Goal: Transaction & Acquisition: Purchase product/service

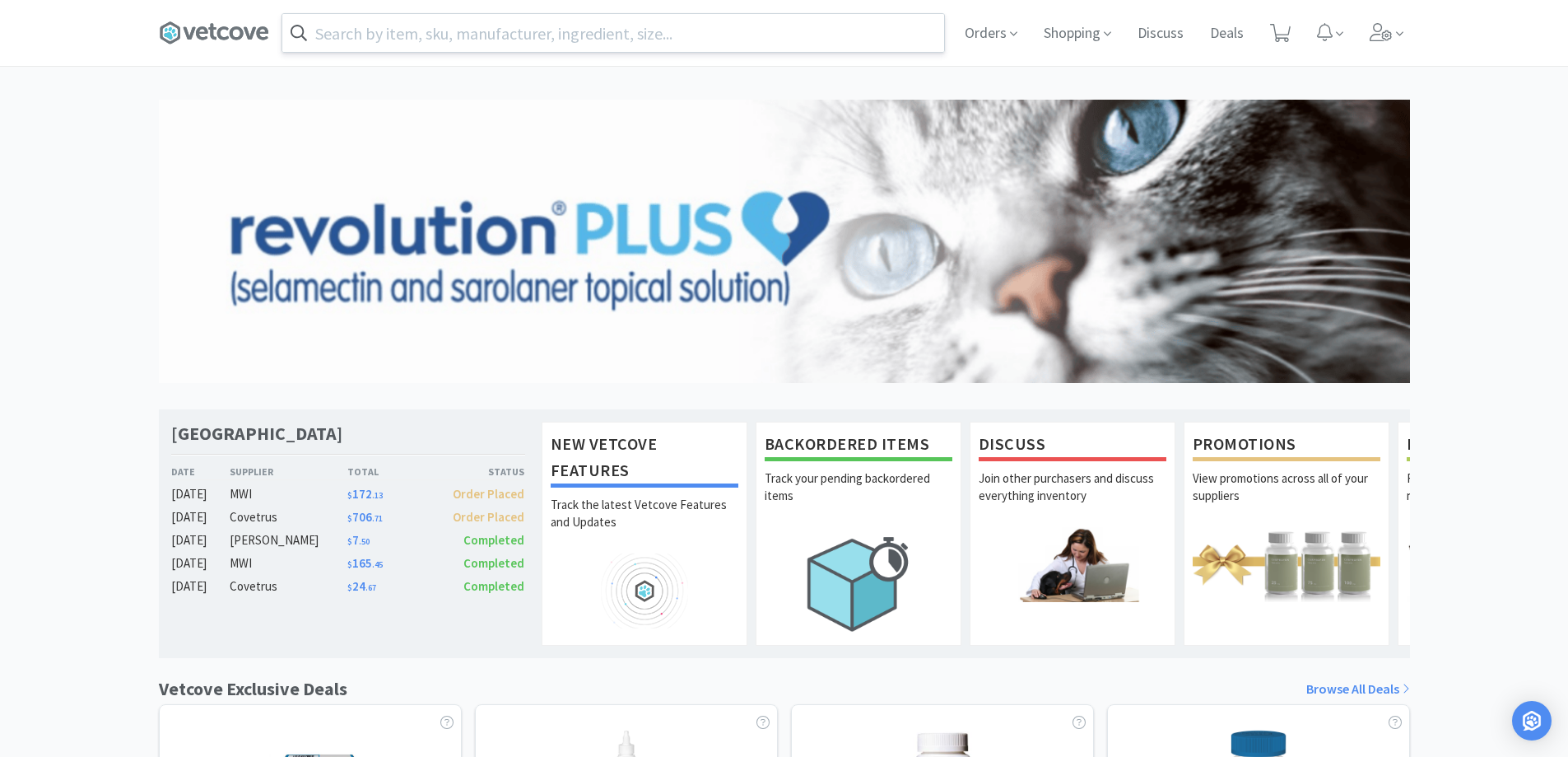
click at [563, 38] on input "text" at bounding box center [613, 32] width 662 height 38
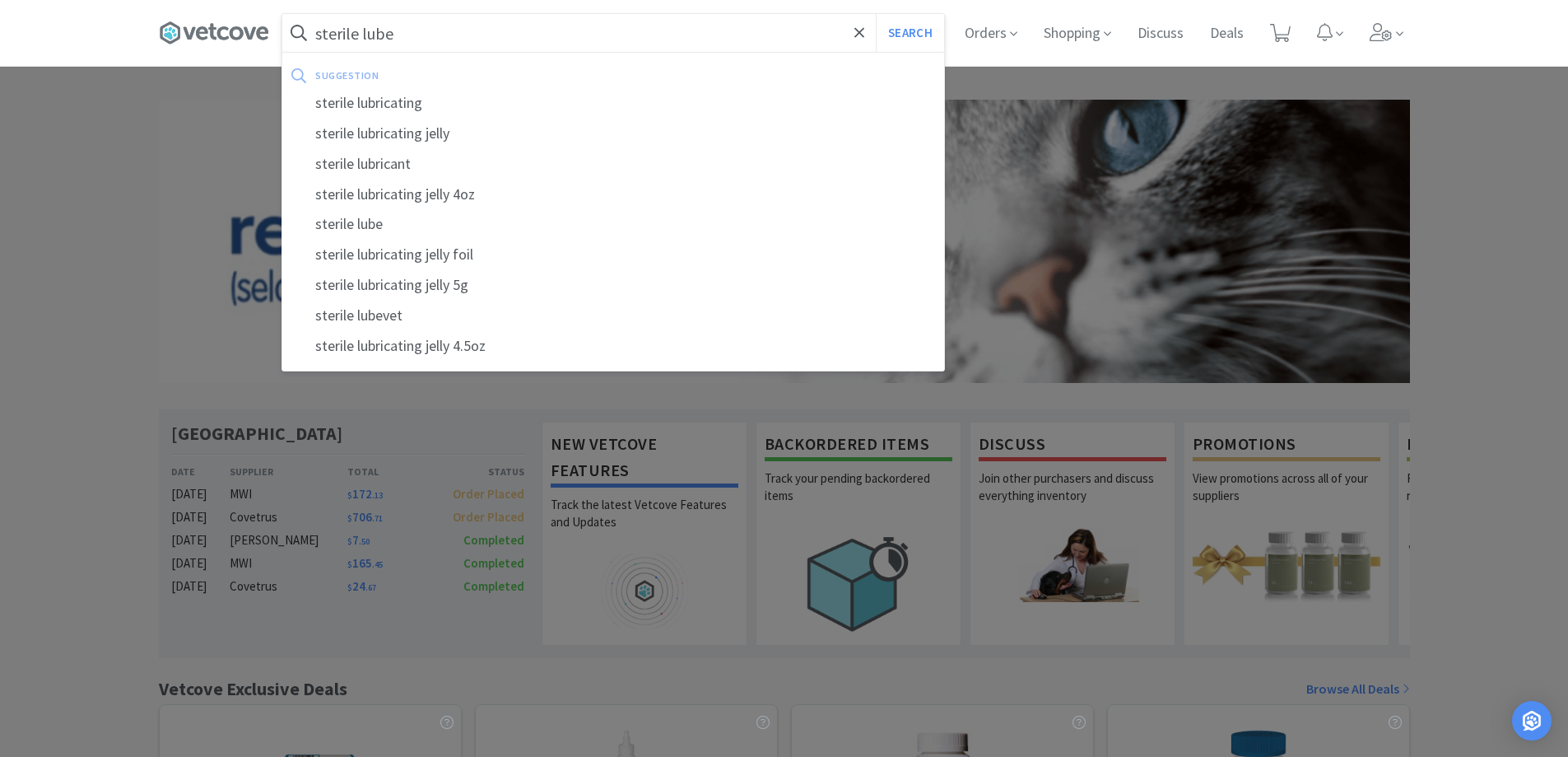
type input "sterile lube"
click at [876, 14] on button "Search" at bounding box center [910, 32] width 68 height 38
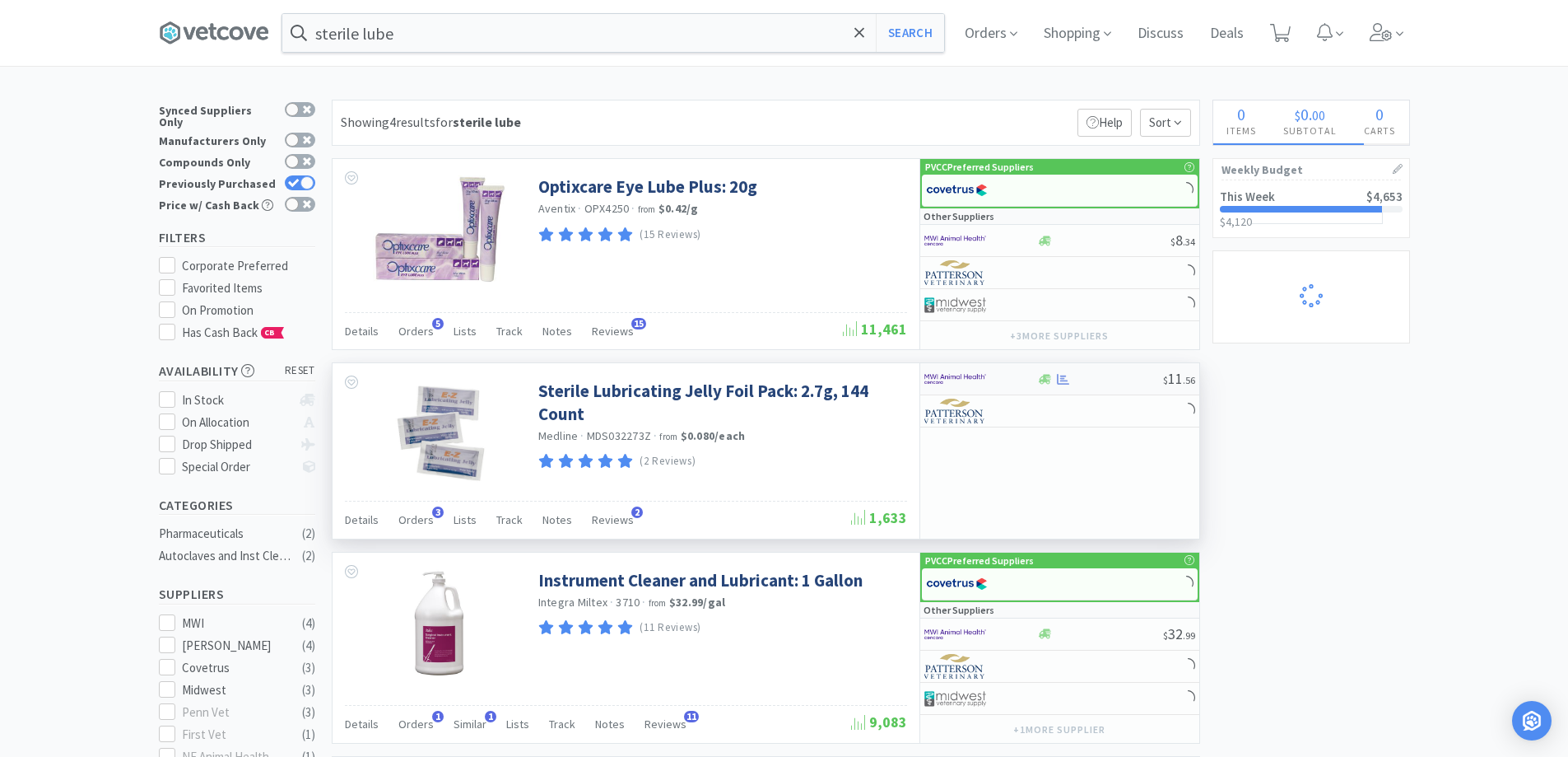
click at [1026, 379] on div at bounding box center [981, 378] width 113 height 28
select select "1"
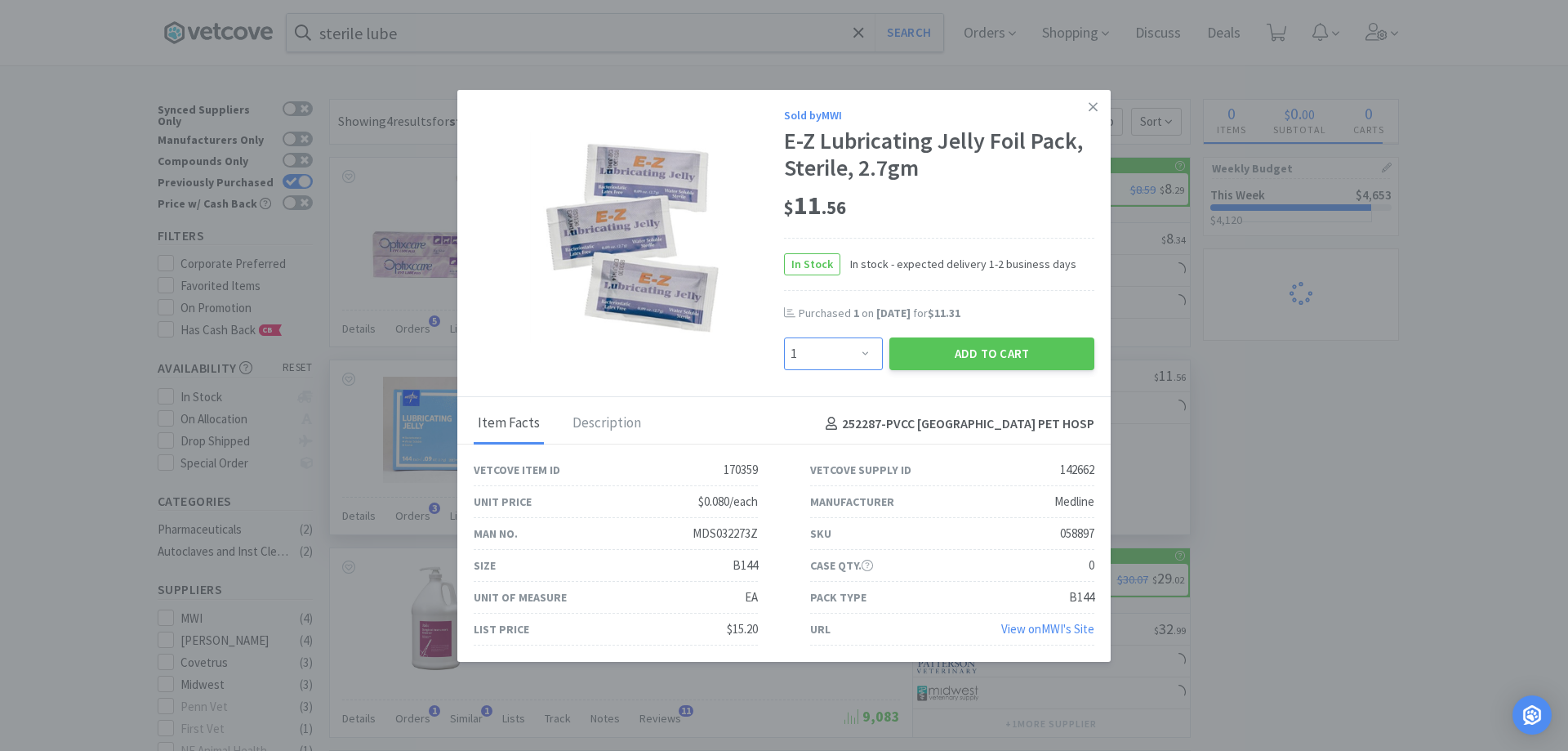
drag, startPoint x: 856, startPoint y: 361, endPoint x: 851, endPoint y: 343, distance: 18.7
click at [856, 361] on select "Enter Quantity 1 2 3 4 5 6 7 8 9 10 11 12 13 14 15 16 17 18 19 20 Enter Quantity" at bounding box center [833, 354] width 99 height 33
click at [981, 238] on div "In Stock In stock - expected delivery 1-2 business days" at bounding box center [939, 264] width 310 height 53
click at [863, 356] on select "Enter Quantity 1 2 3 4 5 6 7 8 9 10 11 12 13 14 15 16 17 18 19 20 Enter Quantity" at bounding box center [833, 354] width 99 height 33
click at [811, 371] on div "Enter Quantity 1 2 3 4 5 6 7 8 9 10 11 12 13 14 15 16 17 18 19 20 Enter Quantity" at bounding box center [833, 353] width 105 height 39
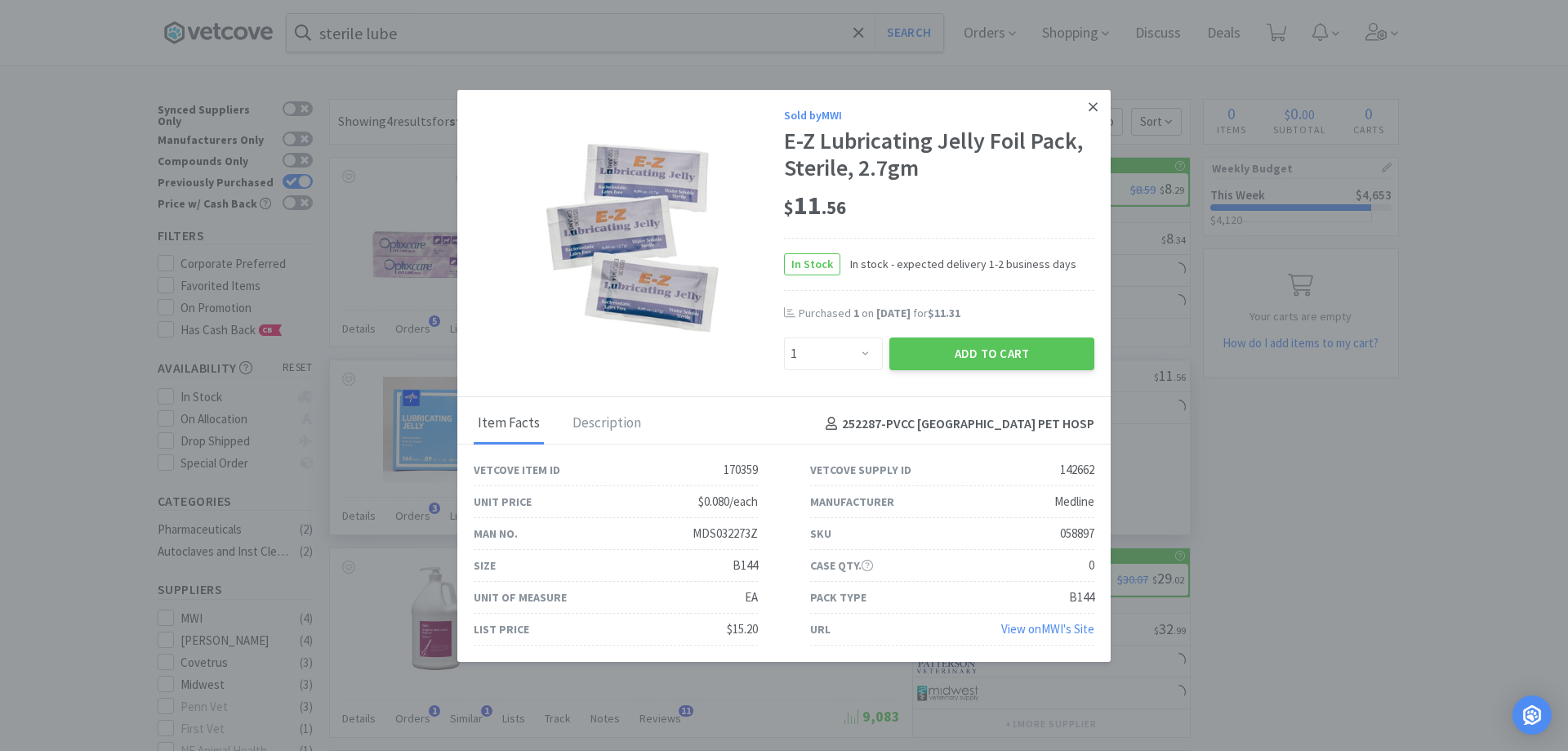
click at [1088, 111] on icon at bounding box center [1093, 107] width 9 height 15
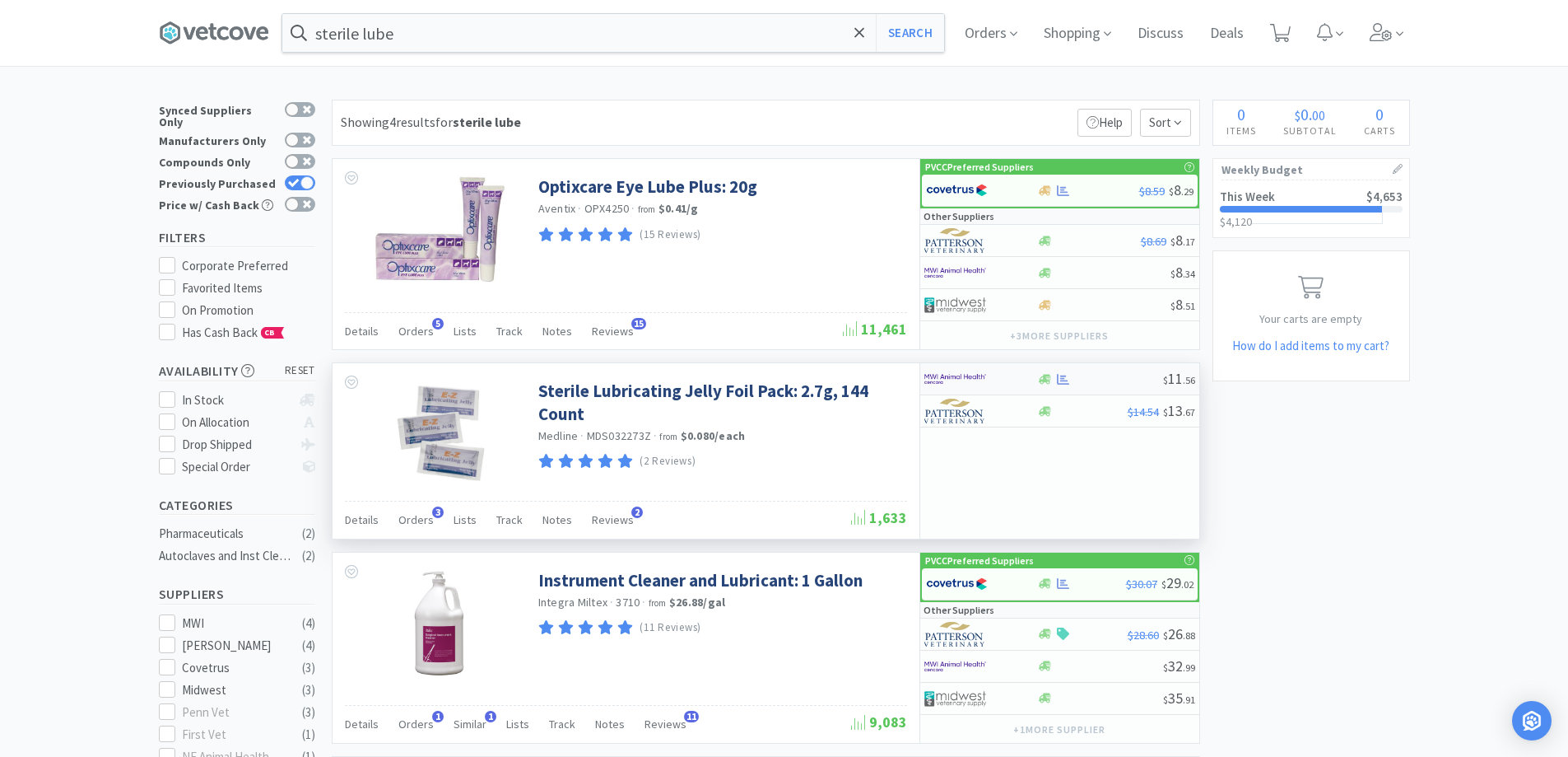
click at [1002, 379] on div at bounding box center [970, 378] width 91 height 28
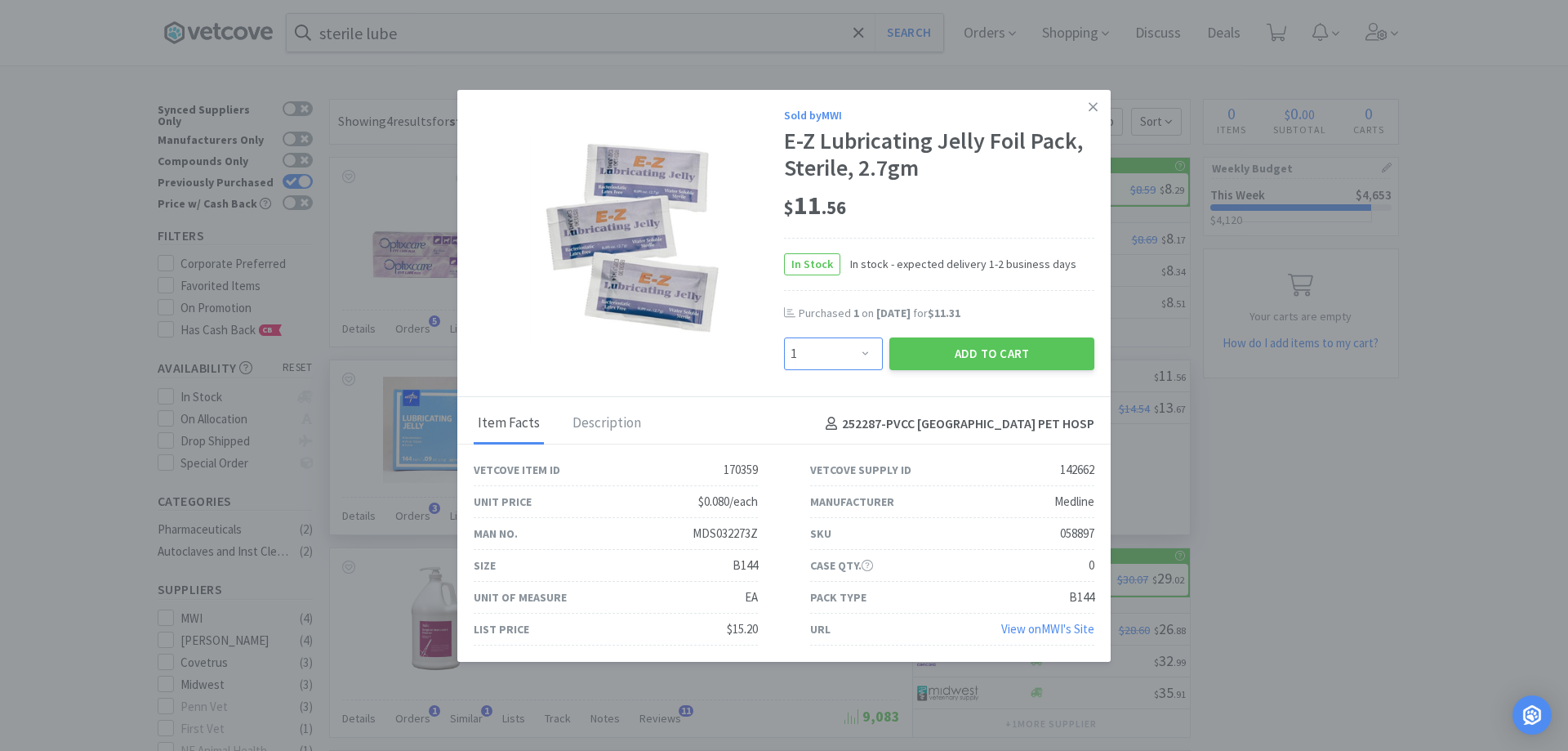
click at [851, 361] on select "Enter Quantity 1 2 3 4 5 6 7 8 9 10 11 12 13 14 15 16 17 18 19 20 Enter Quantity" at bounding box center [833, 354] width 99 height 33
select select "2"
click at [784, 337] on select "Enter Quantity 1 2 3 4 5 6 7 8 9 10 11 12 13 14 15 16 17 18 19 20 Enter Quantity" at bounding box center [833, 354] width 99 height 33
click at [980, 350] on button "Add to Cart" at bounding box center [992, 354] width 205 height 33
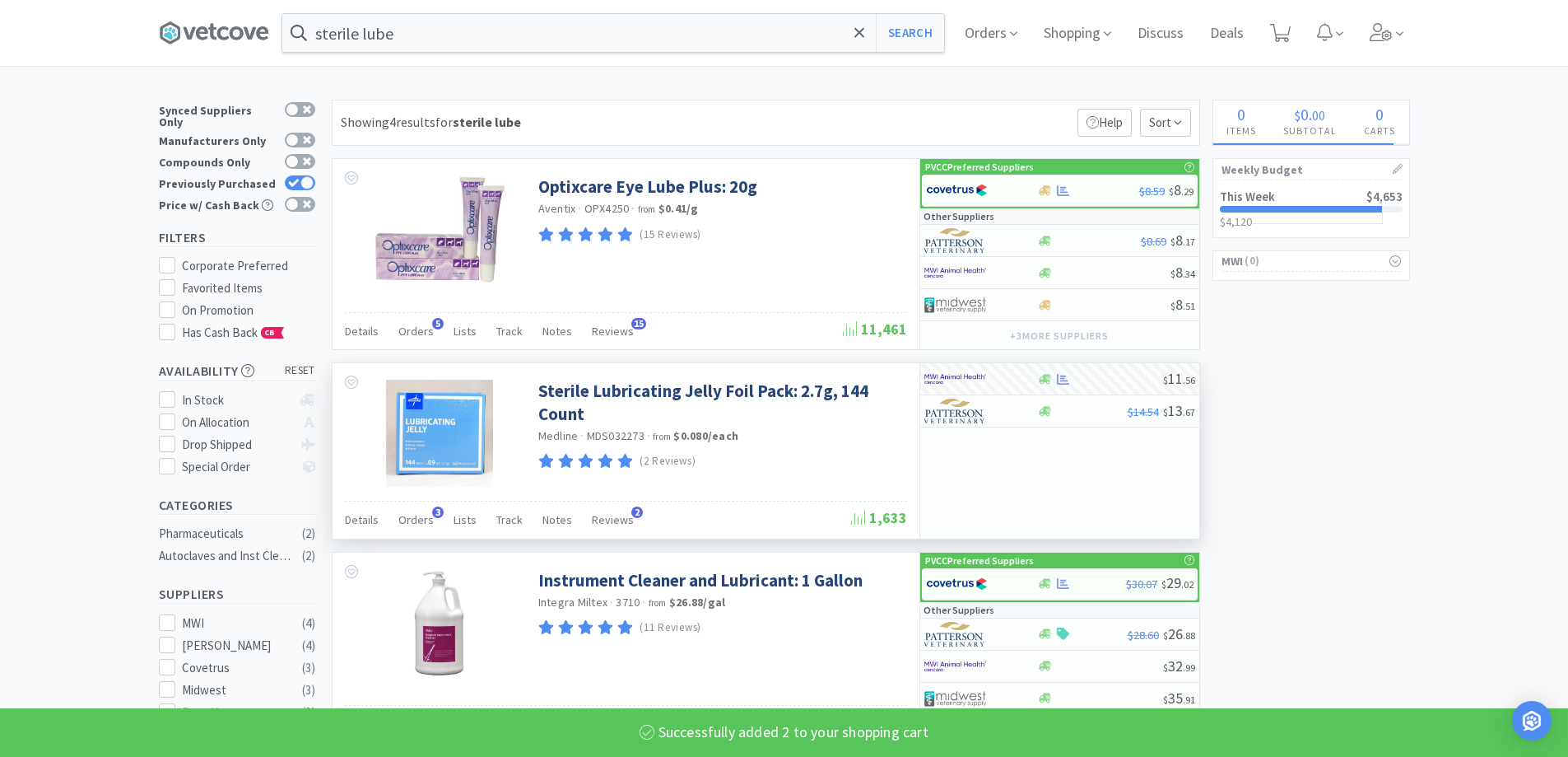
select select "2"
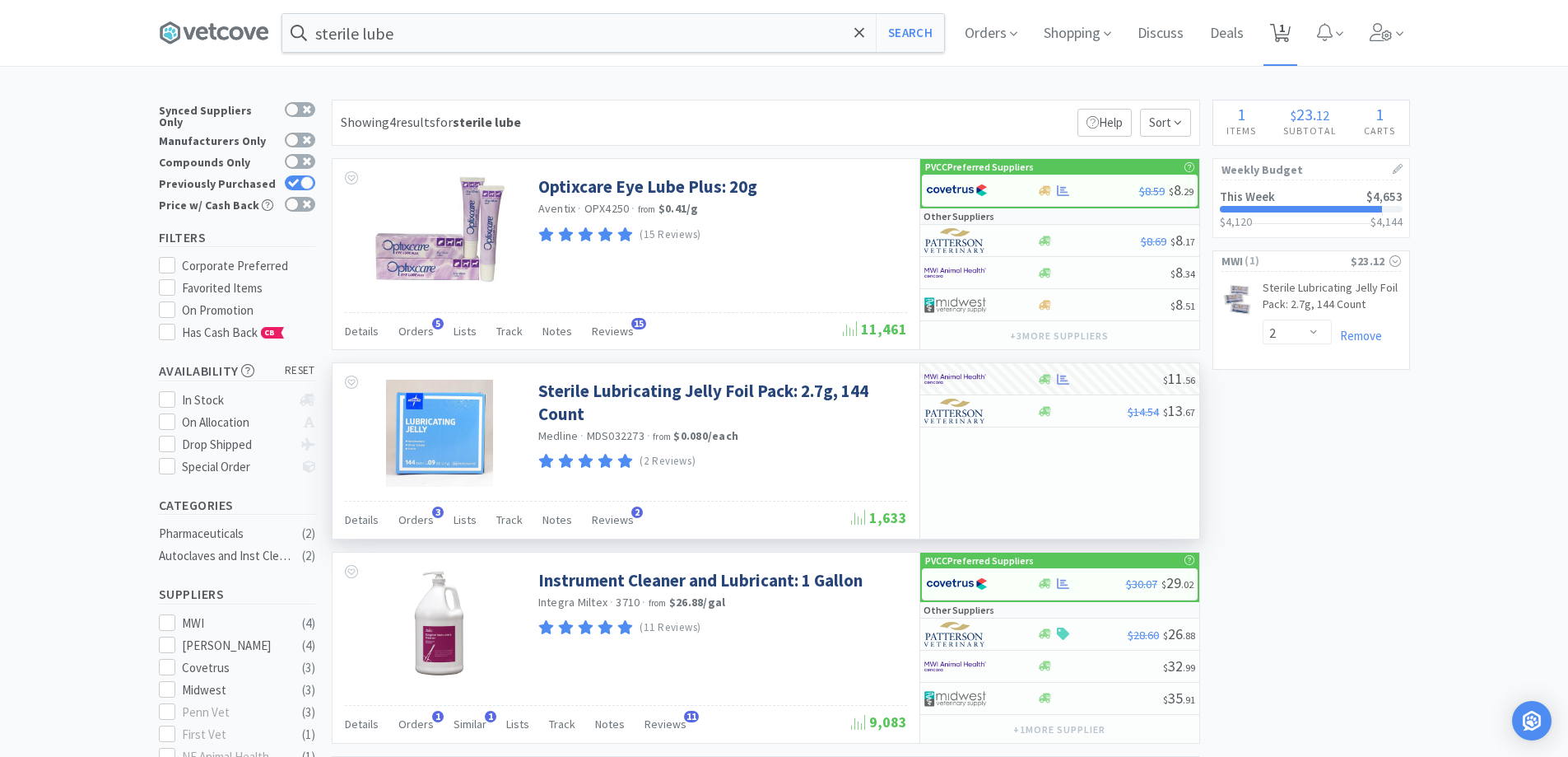
click at [1285, 30] on span "1" at bounding box center [1282, 27] width 6 height 66
select select "2"
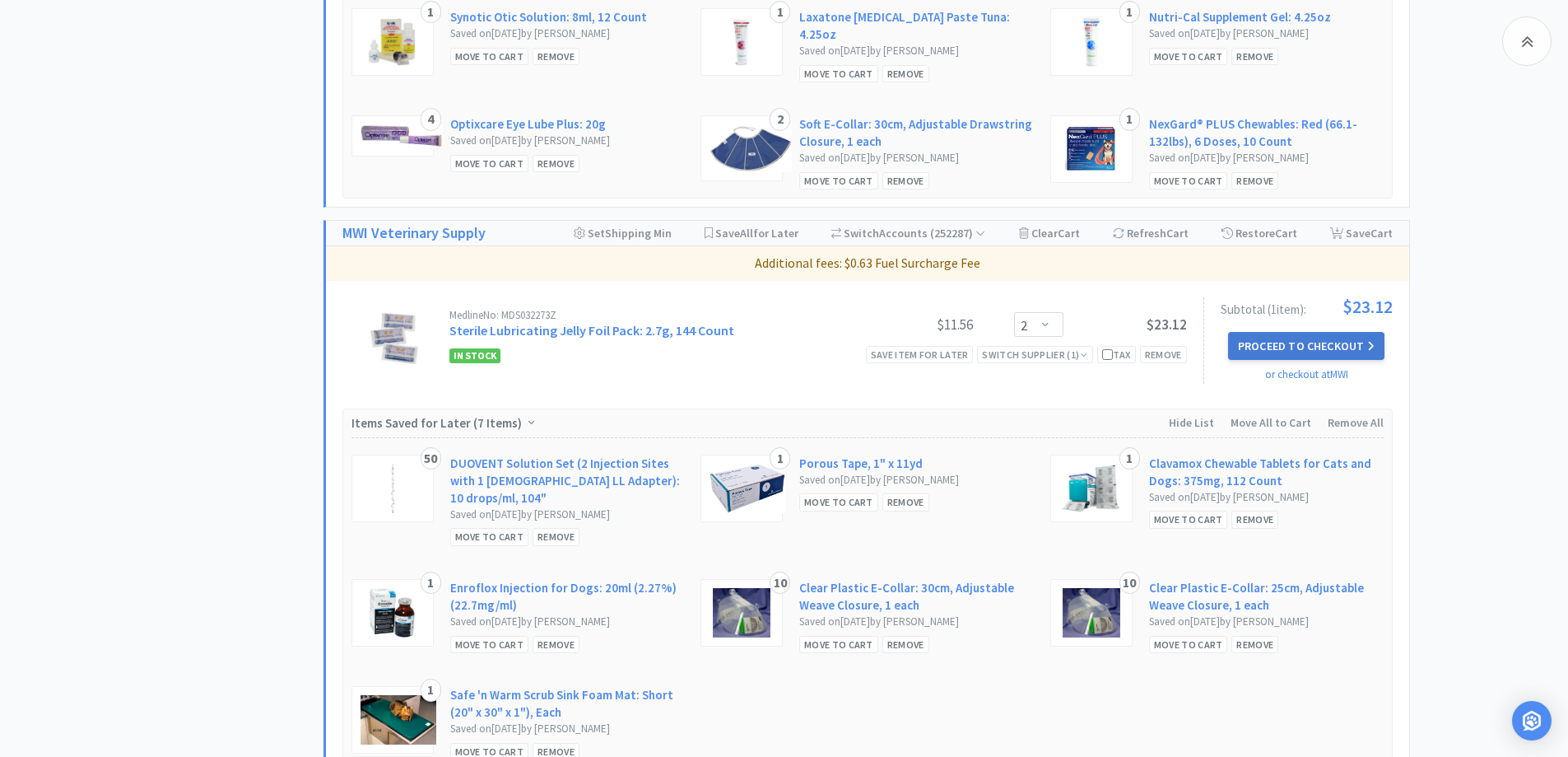
click at [1301, 332] on button "Proceed to Checkout" at bounding box center [1306, 346] width 156 height 28
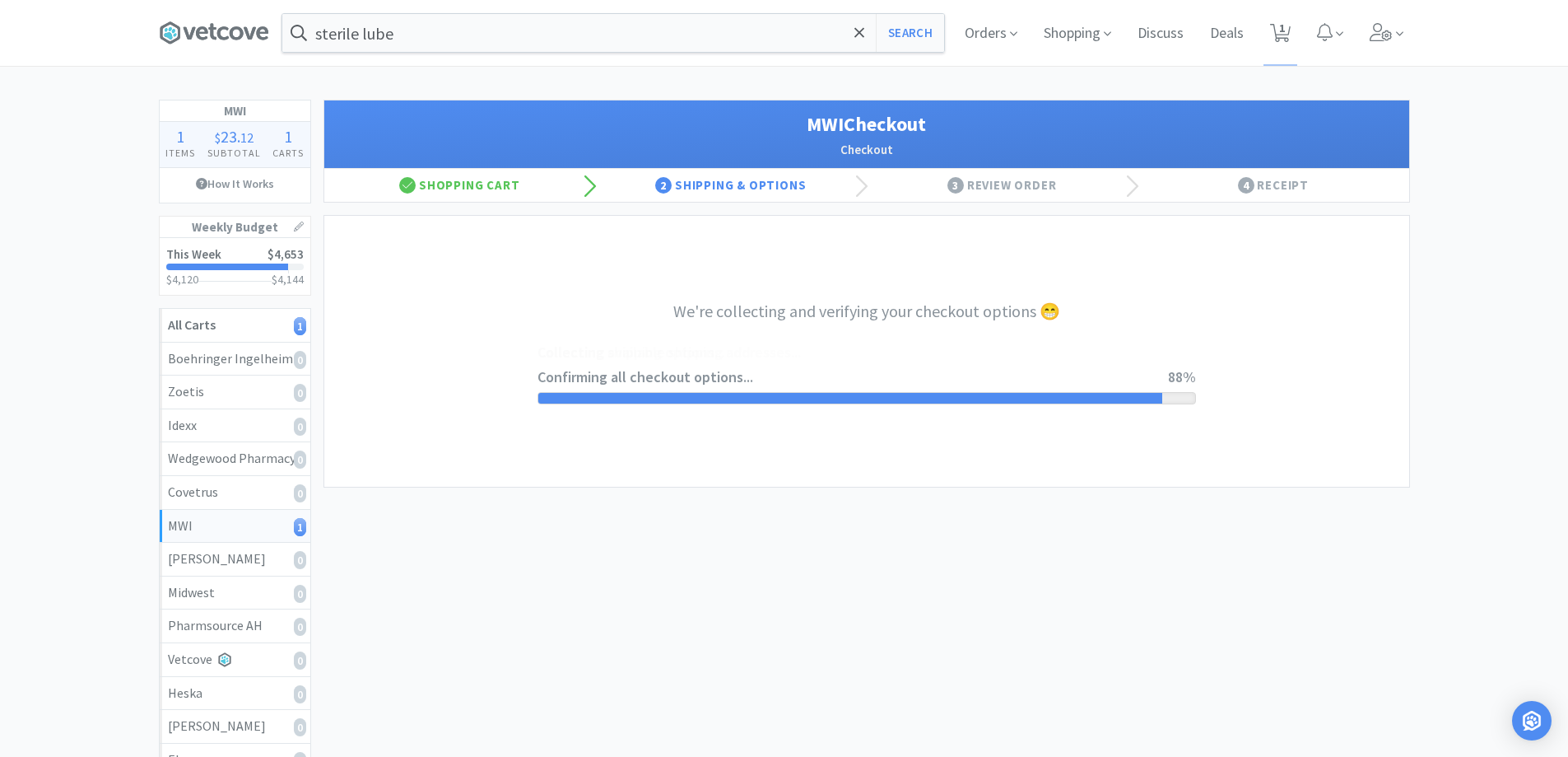
select select "STD_"
select select "FVS"
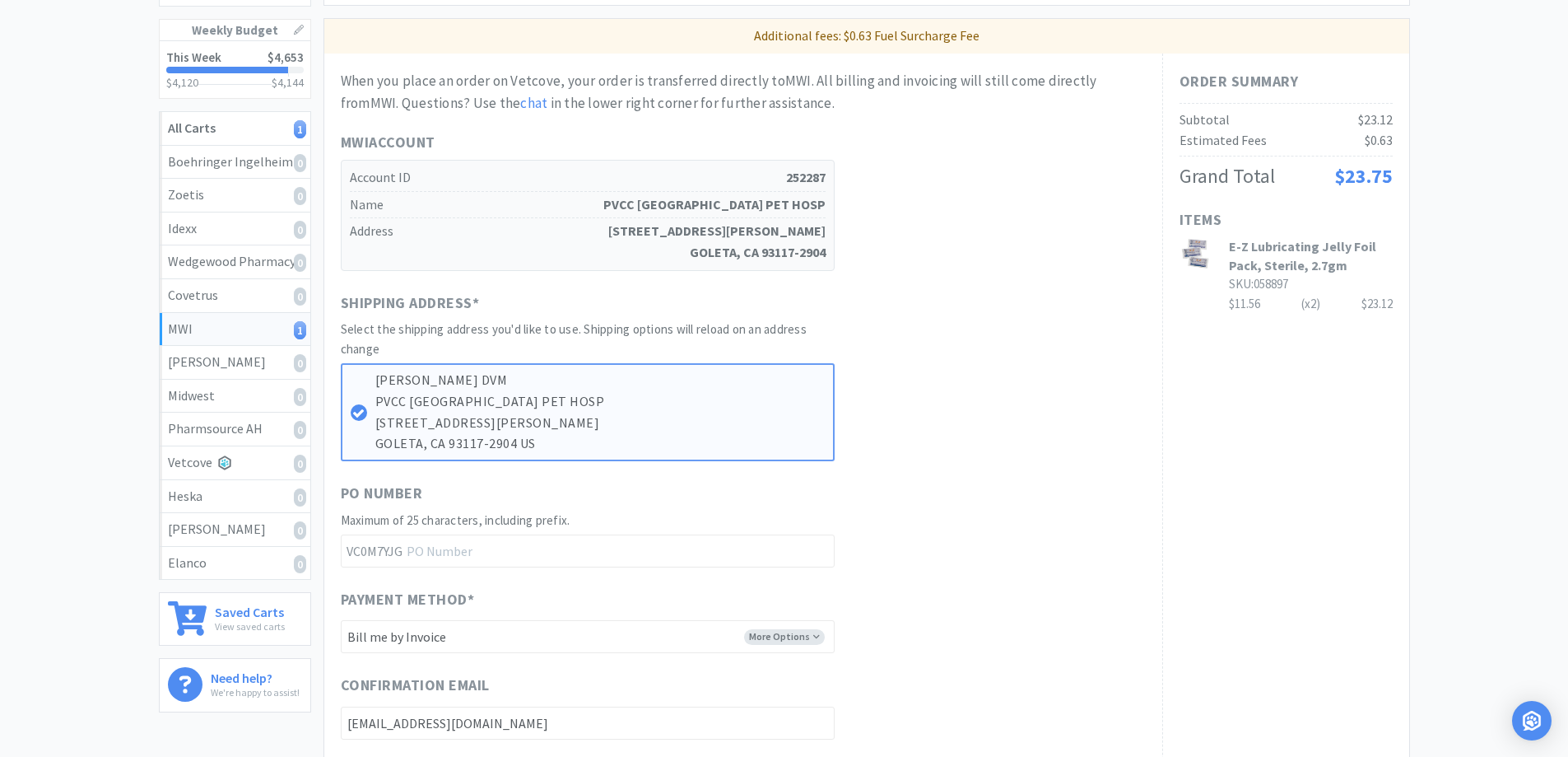
scroll to position [658, 0]
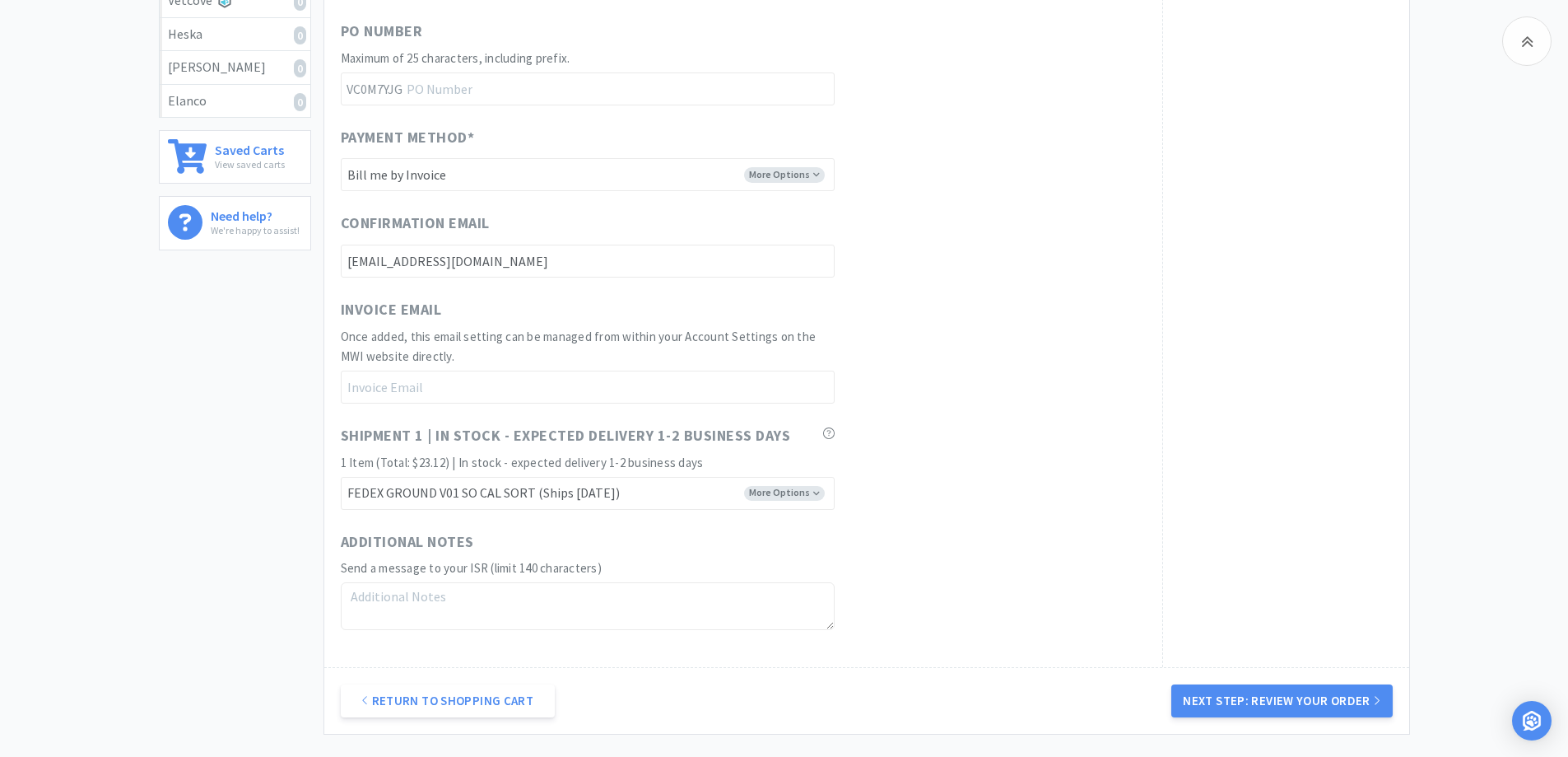
click at [1292, 710] on button "Next Step: Review Your Order" at bounding box center [1281, 701] width 220 height 33
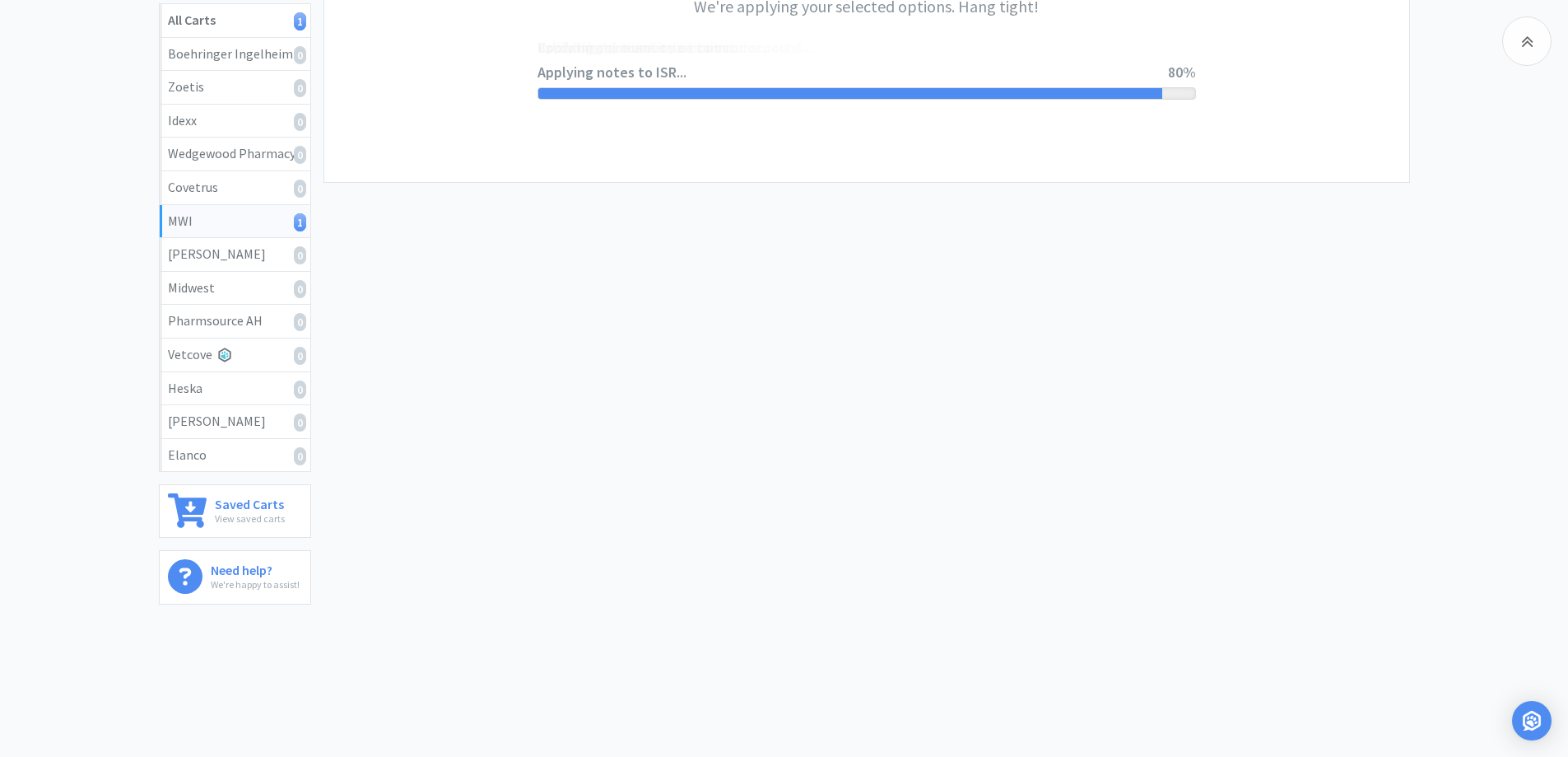
scroll to position [0, 0]
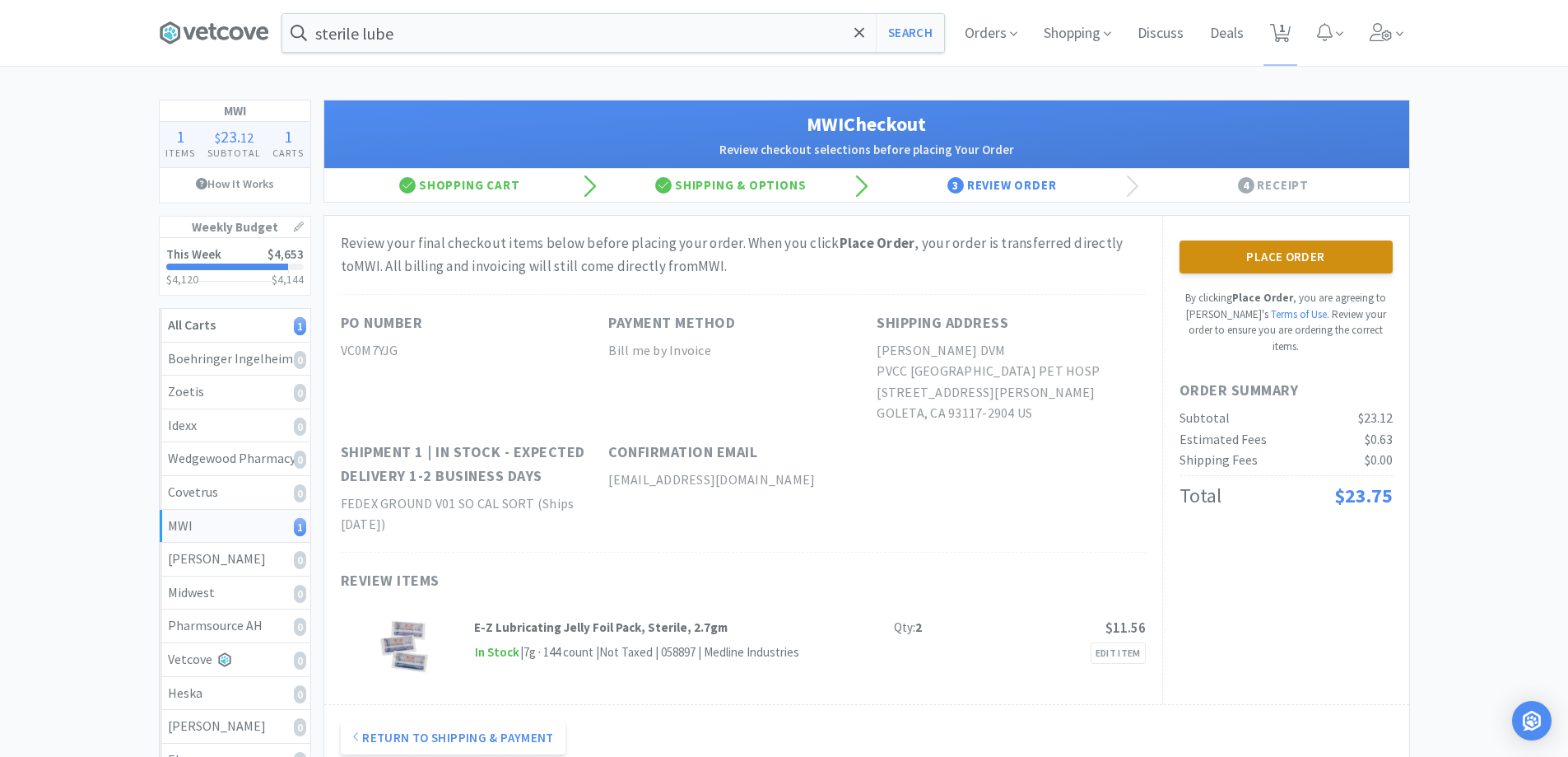
click at [1261, 261] on button "Place Order" at bounding box center [1287, 257] width 213 height 33
